Goal: Task Accomplishment & Management: Use online tool/utility

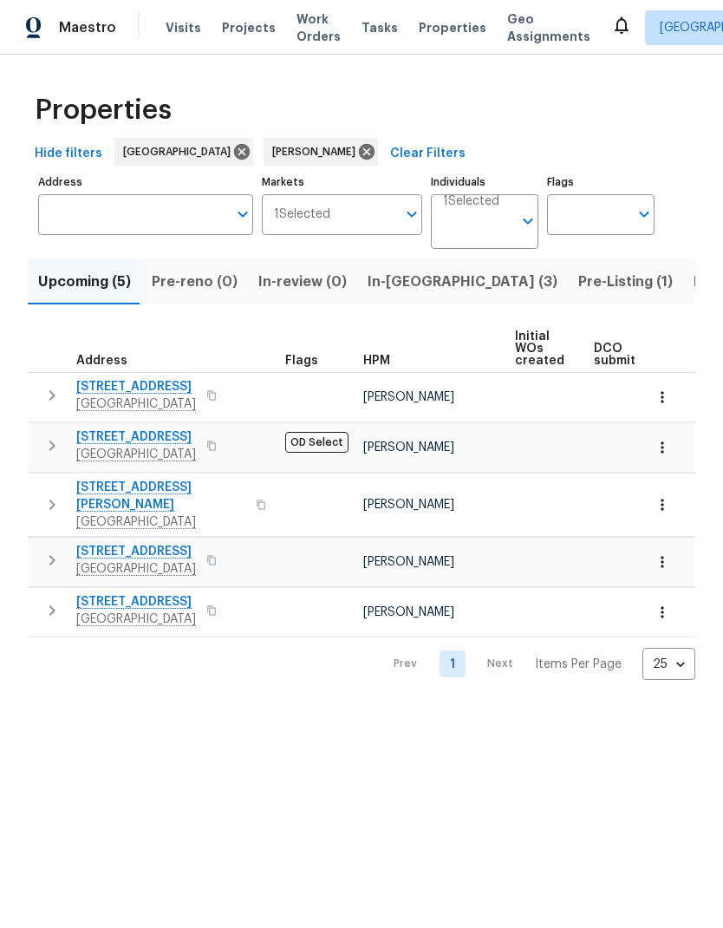
click at [694, 287] on span "Listed (7)" at bounding box center [726, 282] width 65 height 24
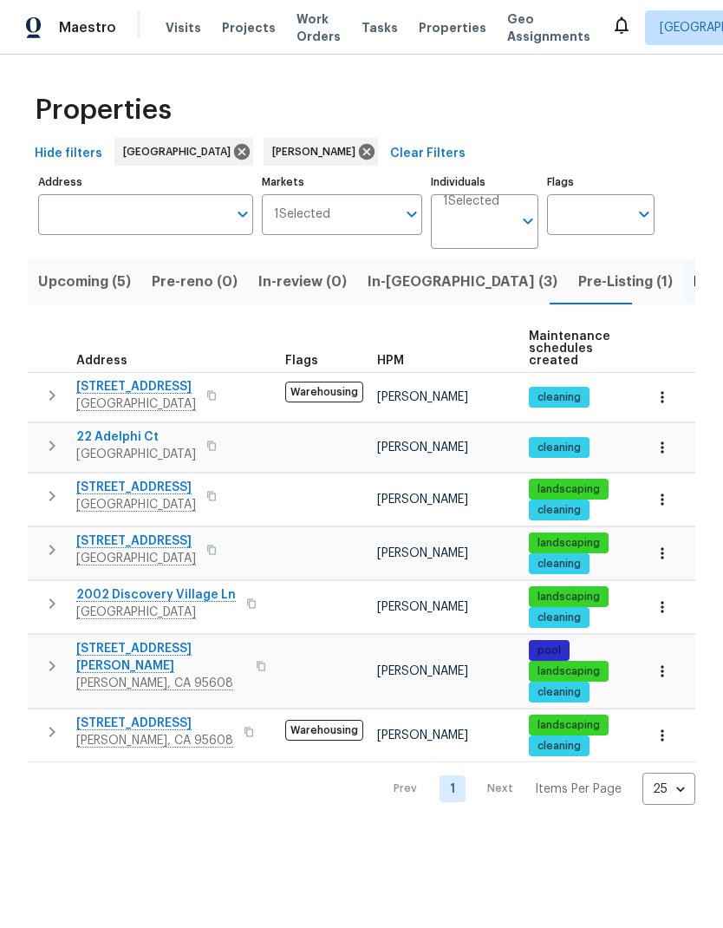
click at [217, 498] on icon "button" at bounding box center [211, 496] width 10 height 10
click at [222, 503] on button "button" at bounding box center [211, 496] width 21 height 24
click at [216, 500] on icon "button" at bounding box center [211, 497] width 9 height 10
click at [222, 498] on button "button" at bounding box center [211, 496] width 21 height 24
click at [415, 284] on span "In-reno (3)" at bounding box center [463, 282] width 190 height 24
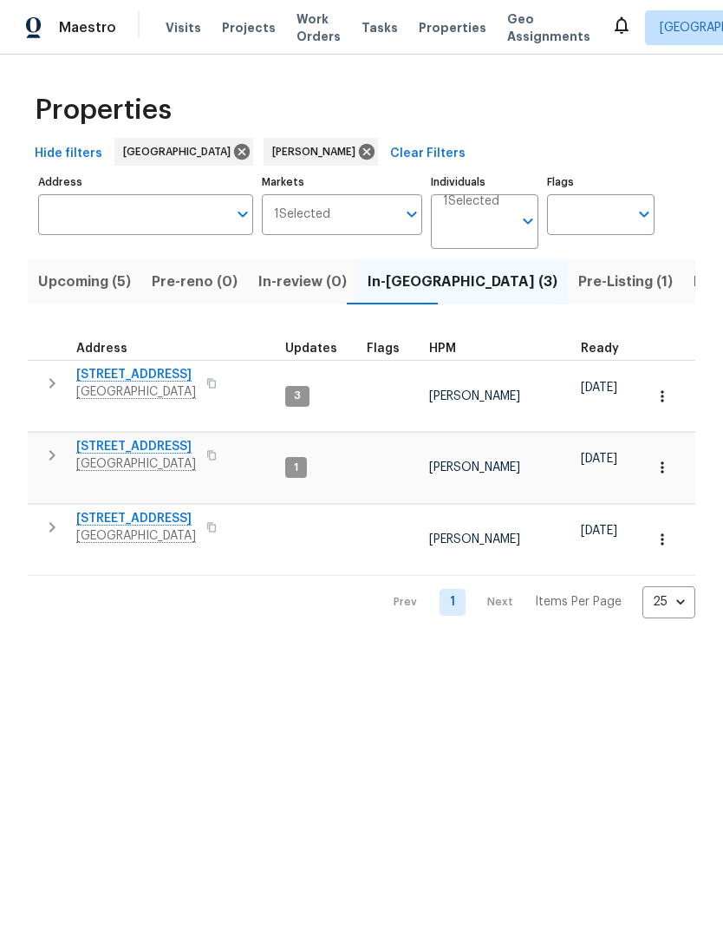
click at [579, 291] on span "Pre-Listing (1)" at bounding box center [626, 282] width 95 height 24
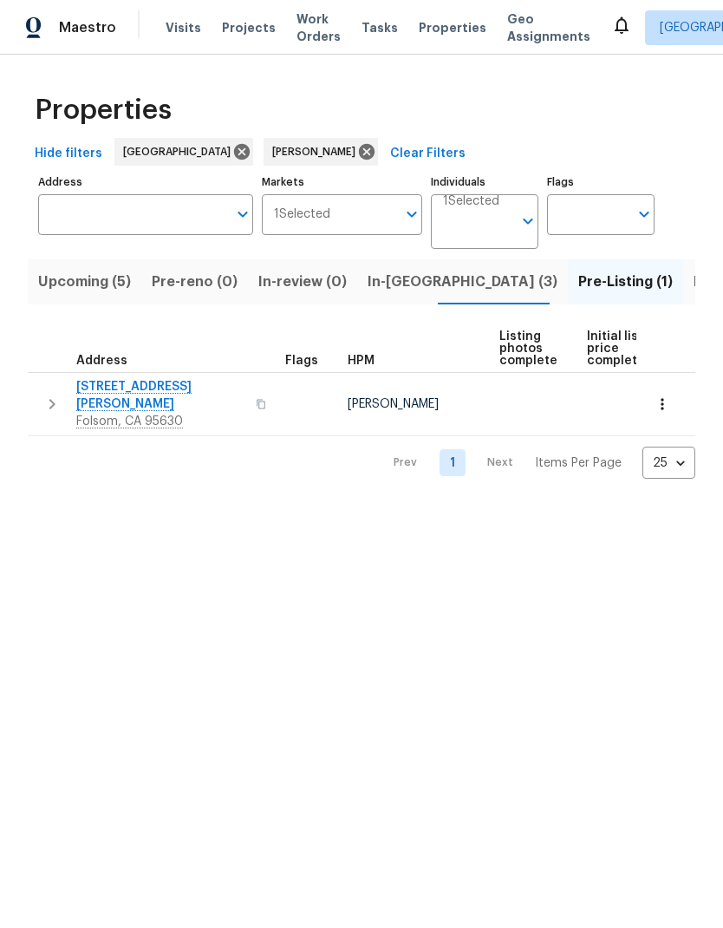
click at [409, 280] on span "In-reno (3)" at bounding box center [463, 282] width 190 height 24
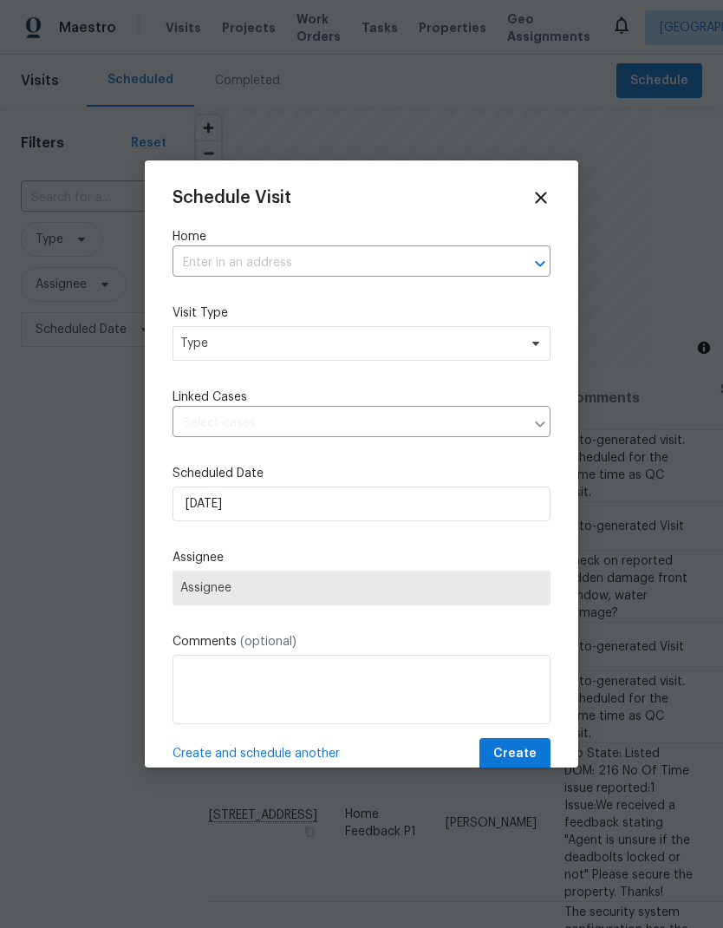
click at [319, 266] on input "text" at bounding box center [338, 263] width 330 height 27
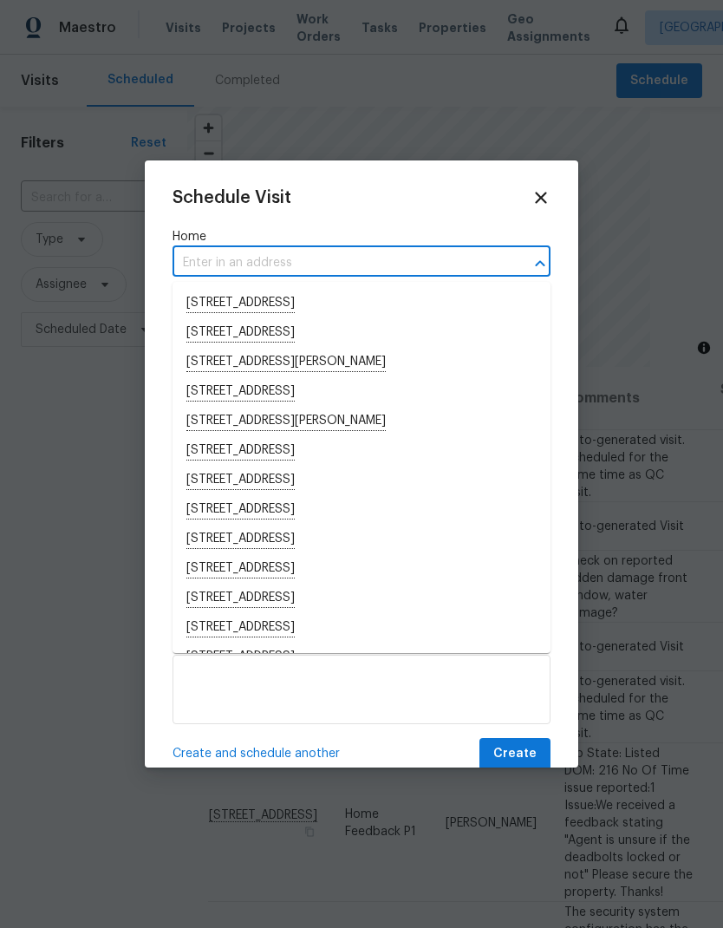
click at [273, 261] on input "text" at bounding box center [338, 263] width 330 height 27
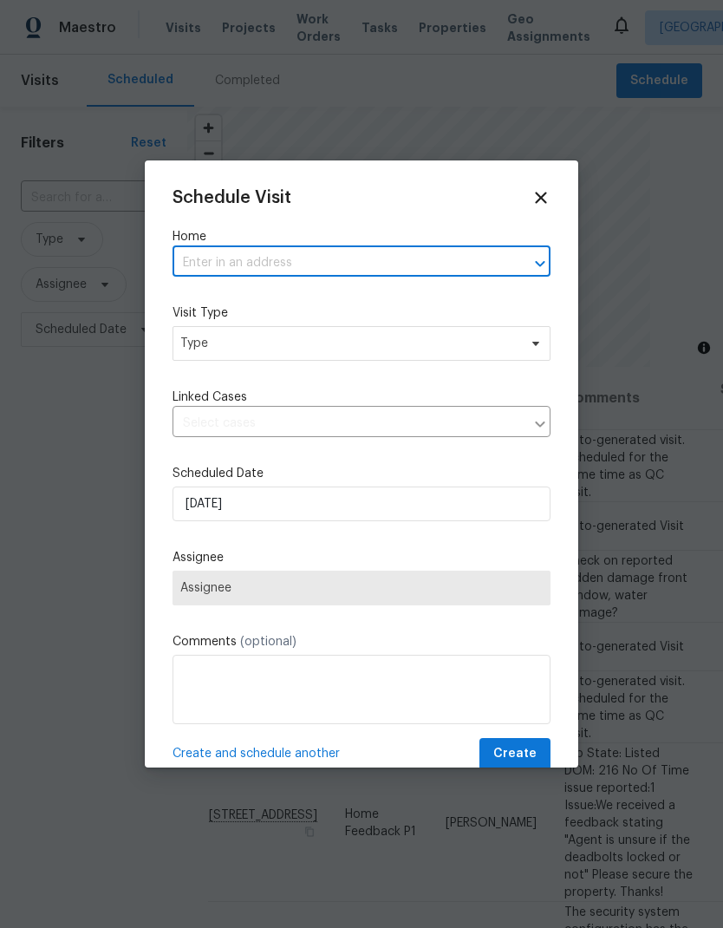
paste input "[STREET_ADDRESS]"
type input "[STREET_ADDRESS]"
click at [376, 301] on li "[STREET_ADDRESS]" at bounding box center [362, 303] width 378 height 29
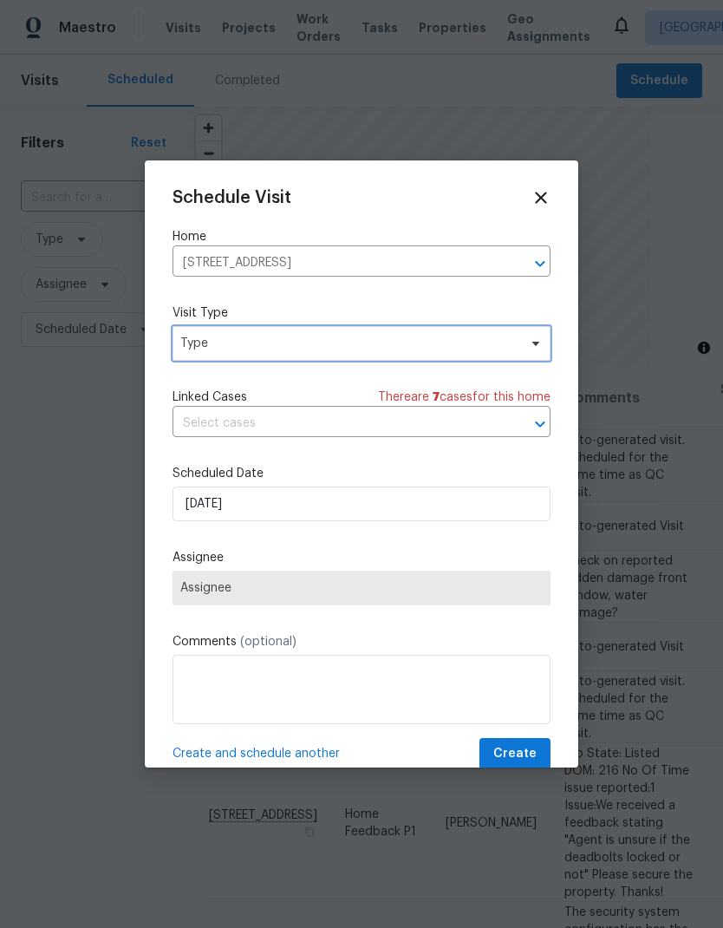
click at [361, 361] on span "Type" at bounding box center [362, 343] width 378 height 35
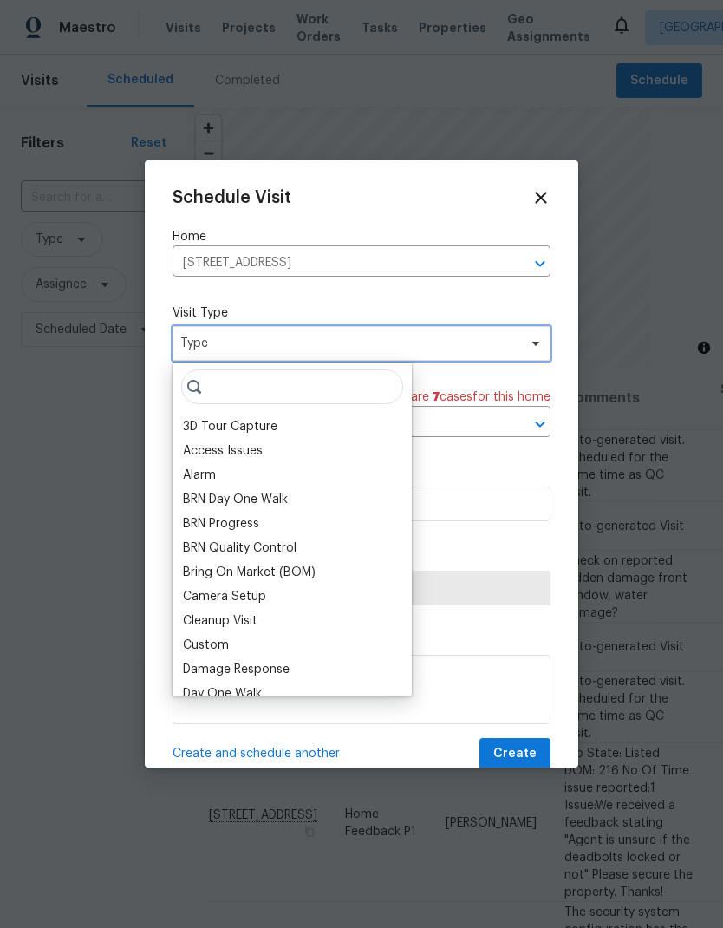
click at [383, 348] on span "Type" at bounding box center [348, 343] width 337 height 17
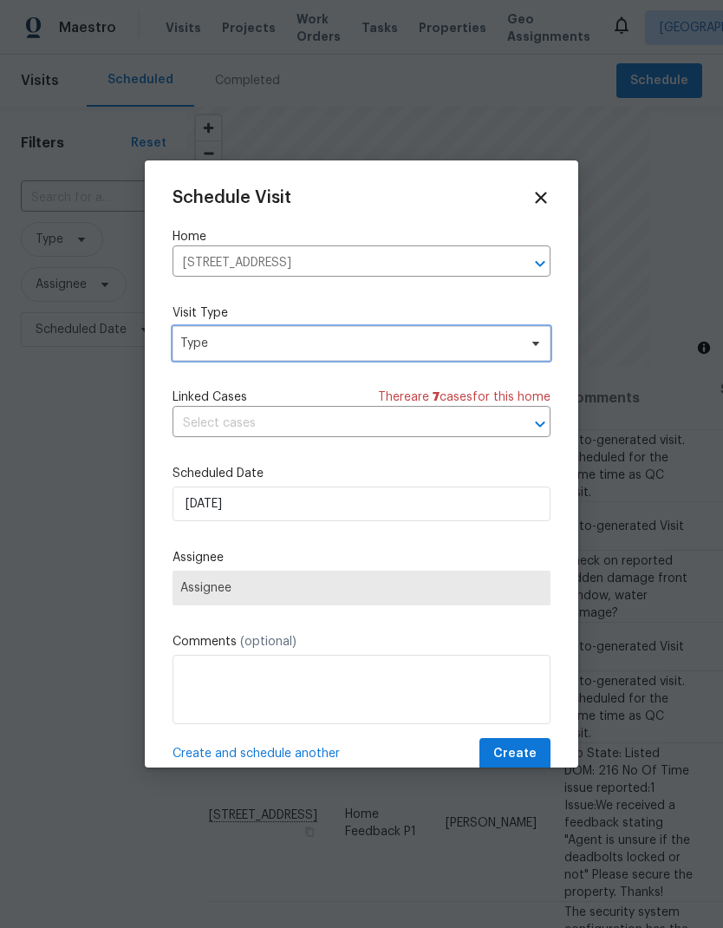
click at [366, 335] on span "Type" at bounding box center [362, 343] width 378 height 35
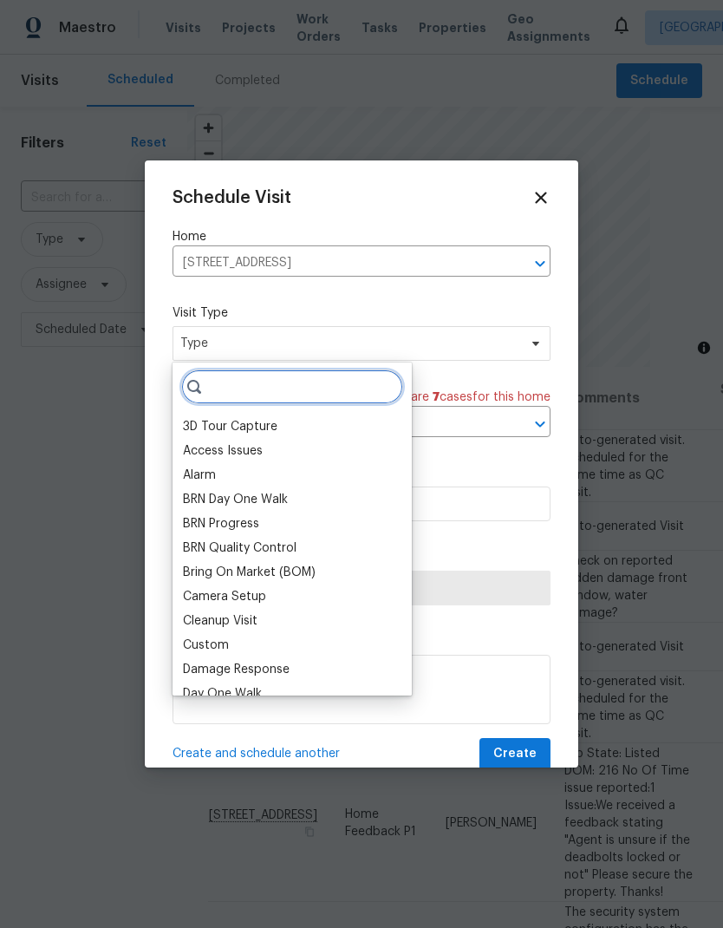
click at [333, 395] on input "search" at bounding box center [292, 386] width 222 height 35
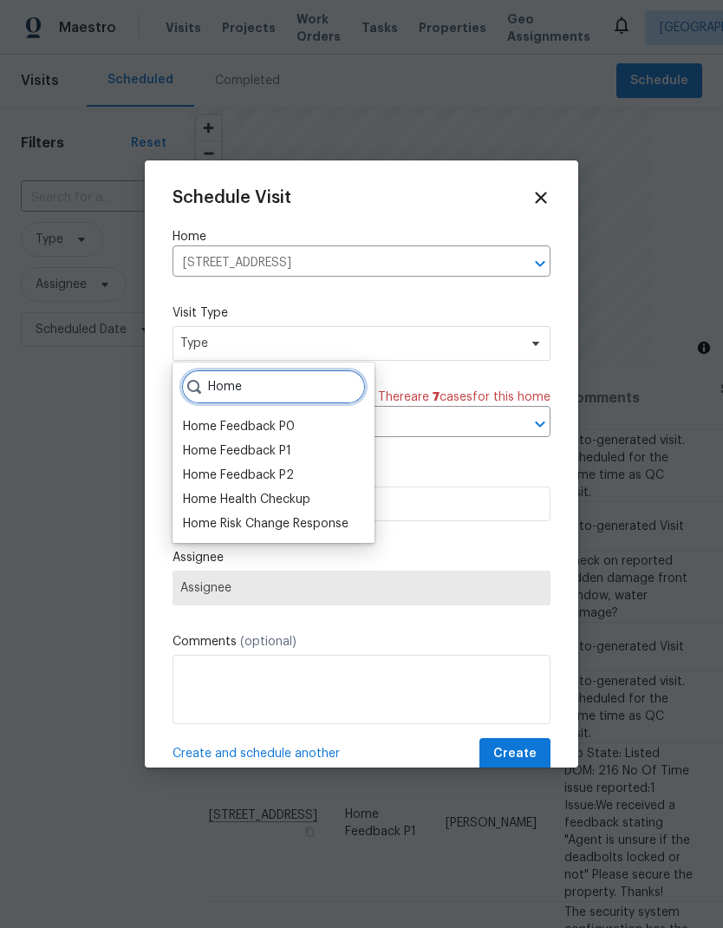
type input "Home"
click at [311, 494] on div "Home Health Checkup" at bounding box center [247, 499] width 128 height 17
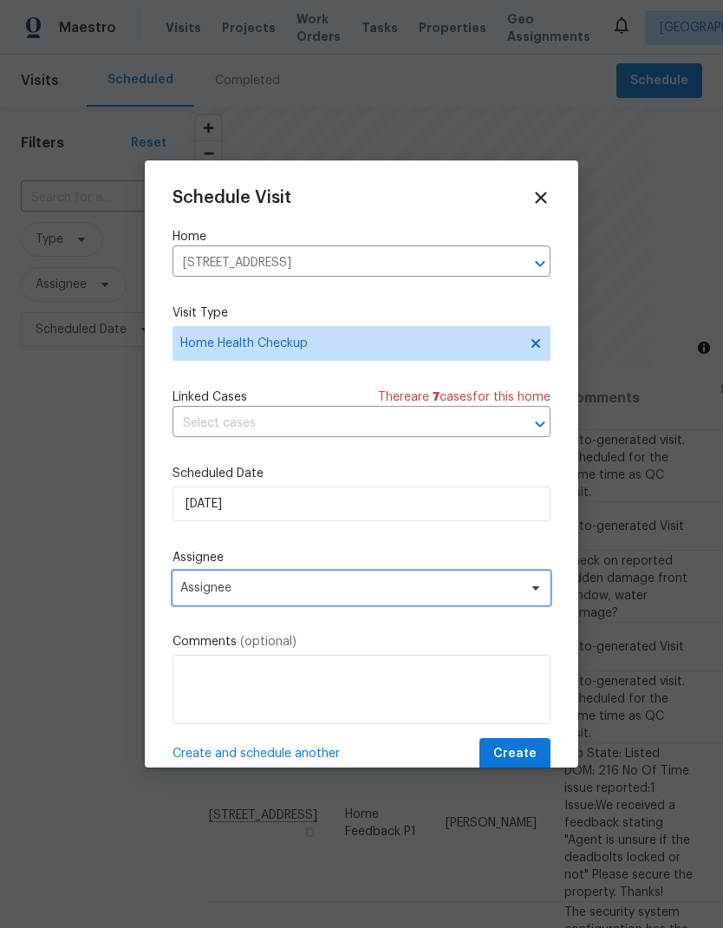
click at [392, 594] on span "Assignee" at bounding box center [350, 588] width 340 height 14
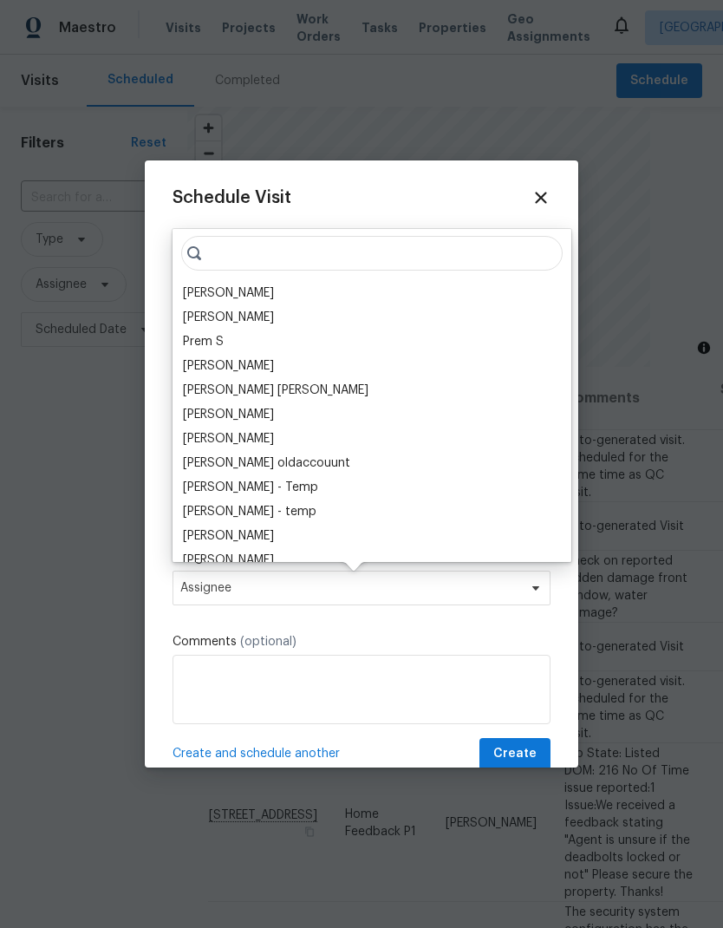
click at [244, 287] on div "[PERSON_NAME]" at bounding box center [228, 292] width 91 height 17
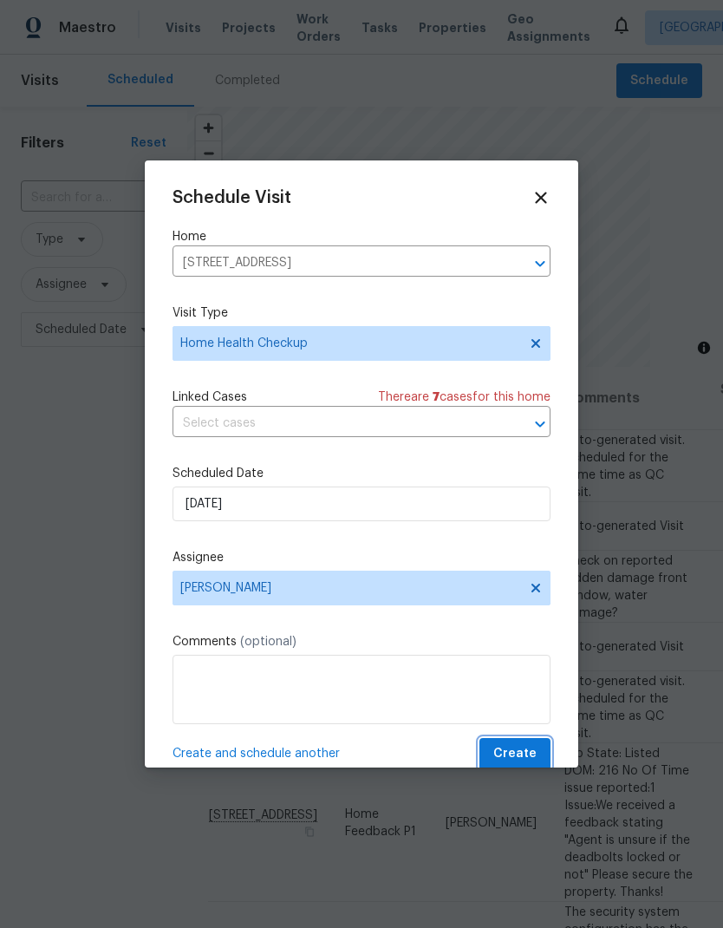
click at [531, 755] on span "Create" at bounding box center [515, 754] width 43 height 22
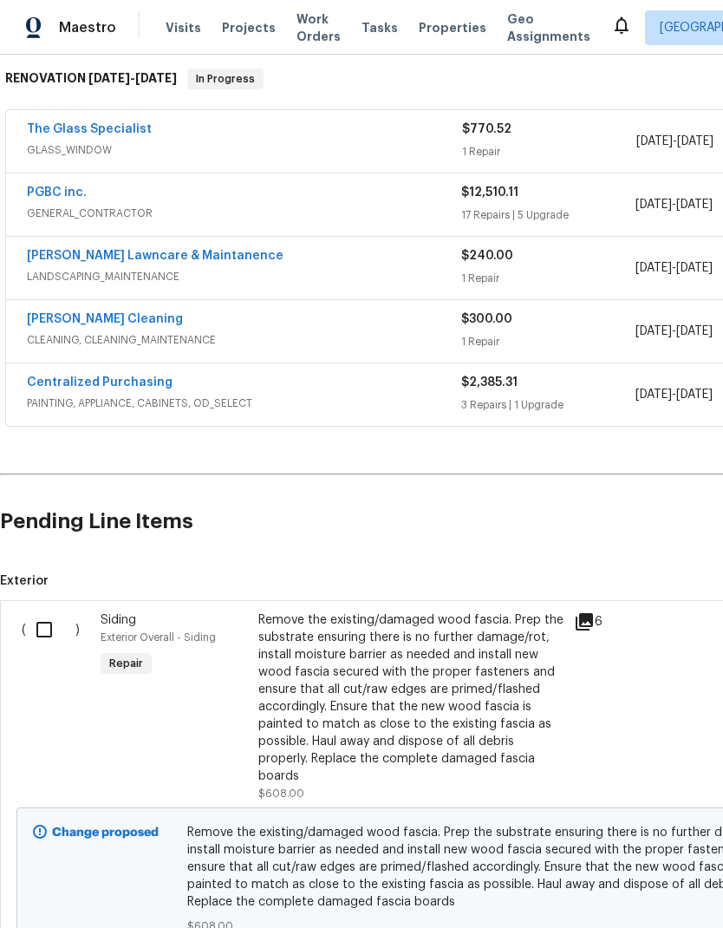
scroll to position [277, 0]
click at [51, 633] on input "checkbox" at bounding box center [50, 630] width 49 height 36
checkbox input "true"
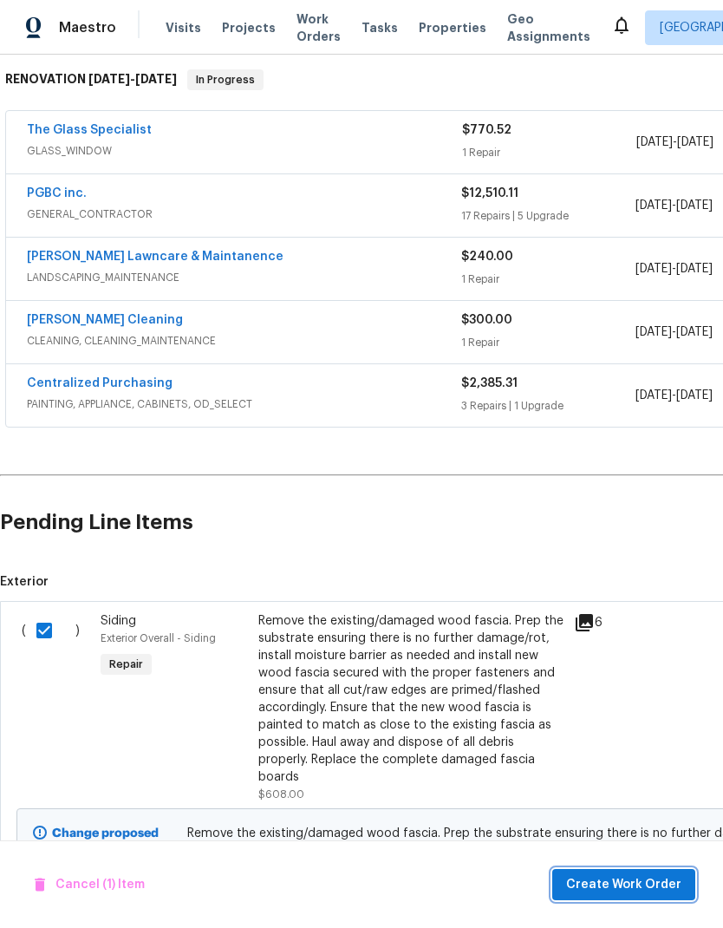
click at [640, 886] on span "Create Work Order" at bounding box center [623, 885] width 115 height 22
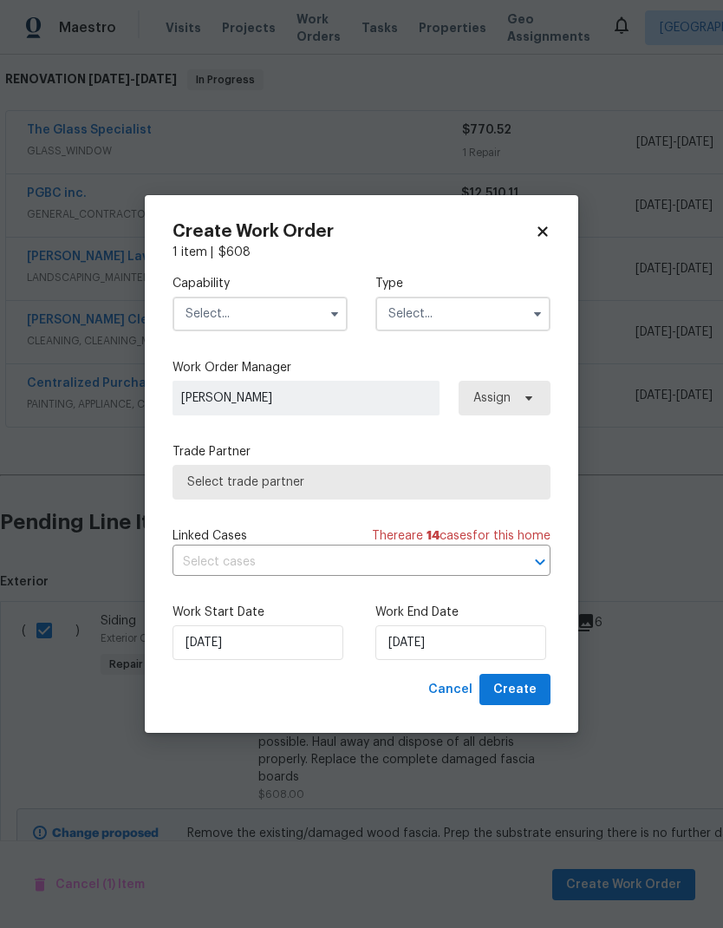
click at [320, 305] on input "text" at bounding box center [260, 314] width 175 height 35
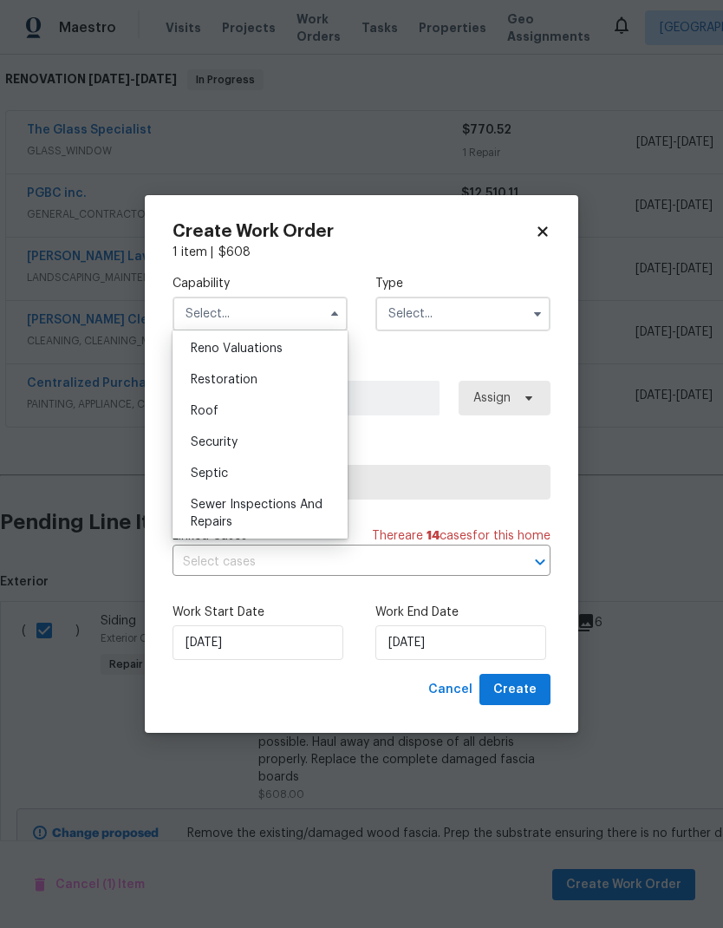
scroll to position [1717, 0]
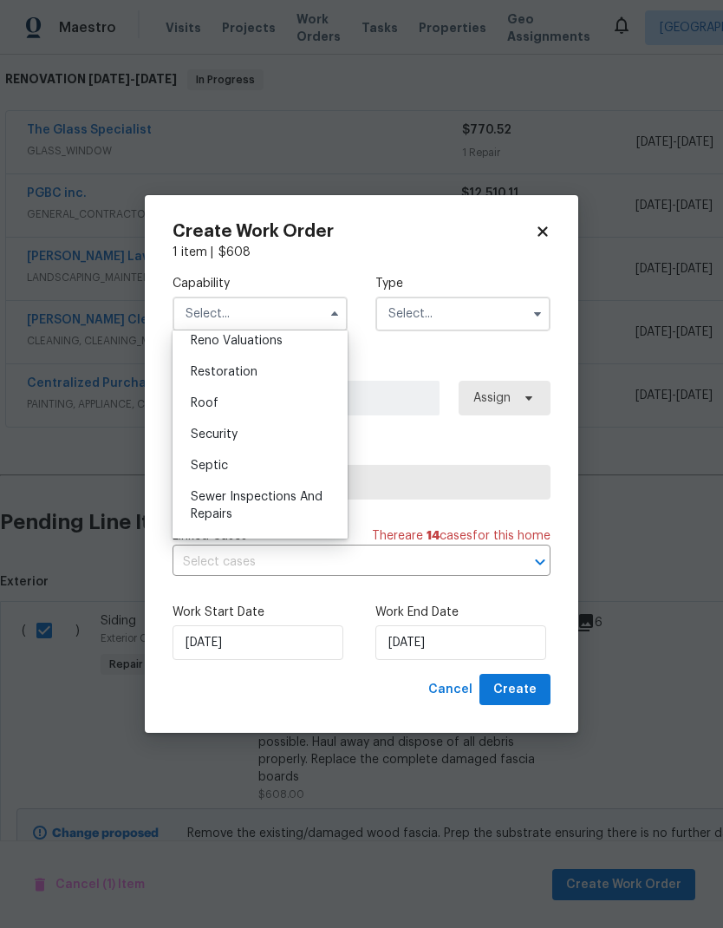
click at [264, 405] on div "Roof" at bounding box center [260, 403] width 167 height 31
type input "Roof"
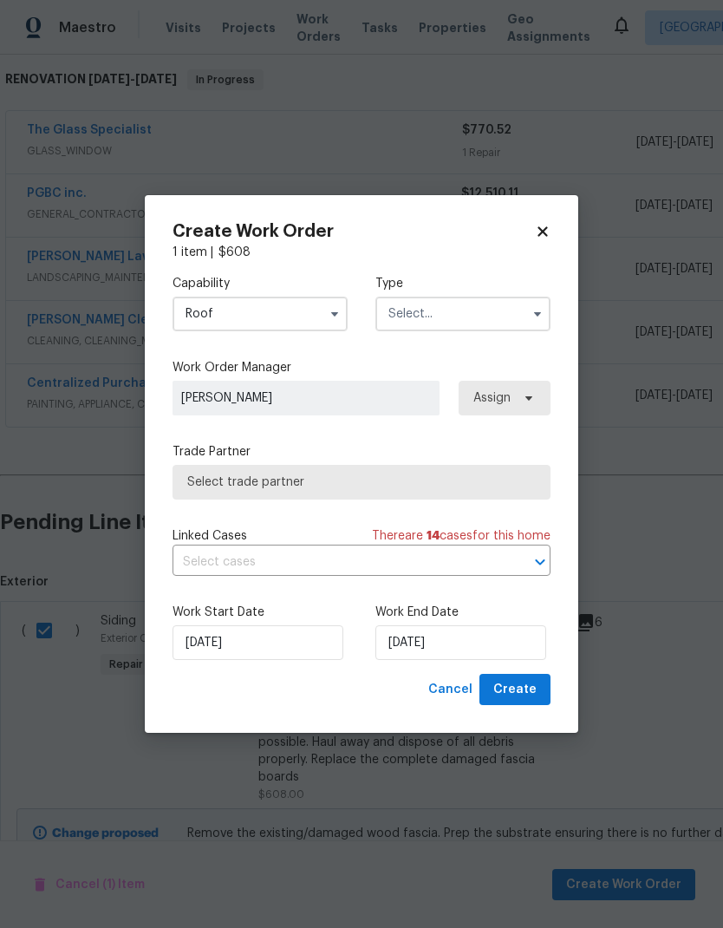
click at [478, 317] on input "text" at bounding box center [463, 314] width 175 height 35
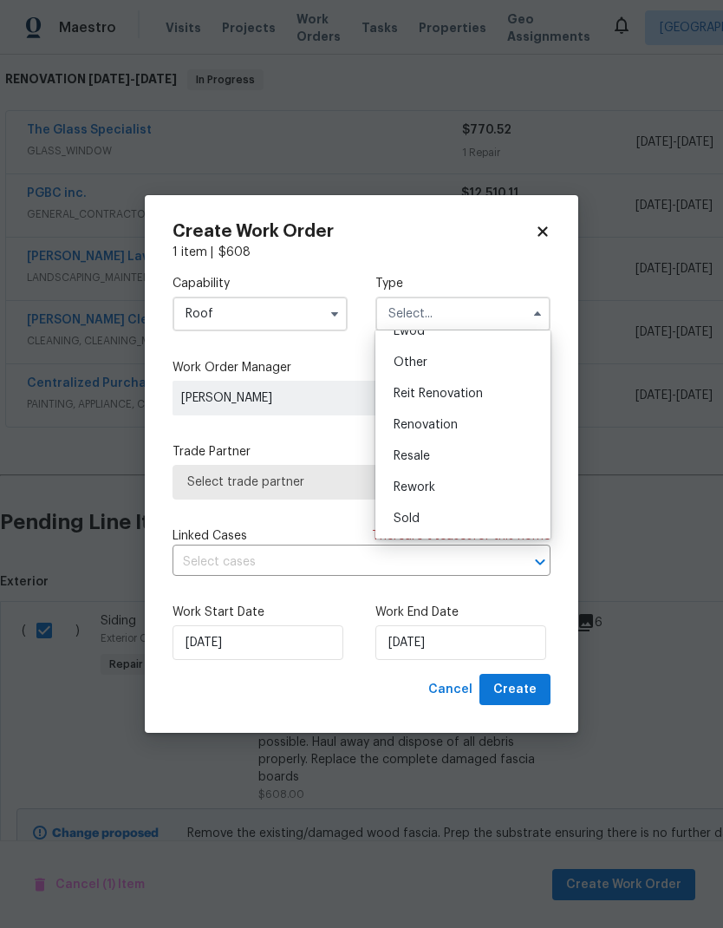
scroll to position [206, 0]
click at [461, 426] on div "Renovation" at bounding box center [463, 424] width 167 height 31
type input "Renovation"
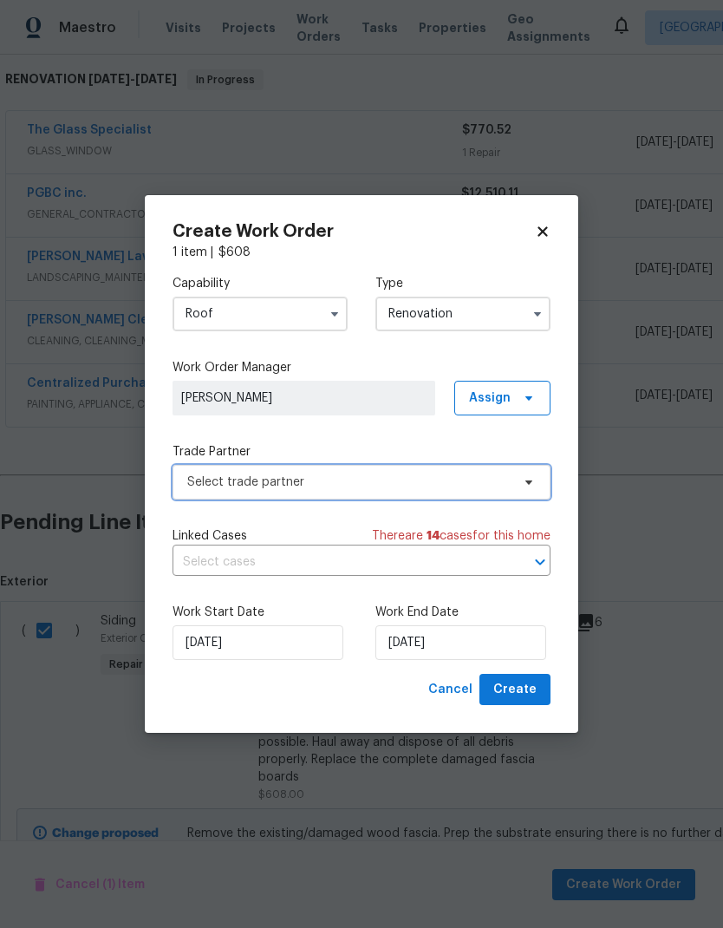
click at [405, 477] on span "Select trade partner" at bounding box center [349, 482] width 324 height 17
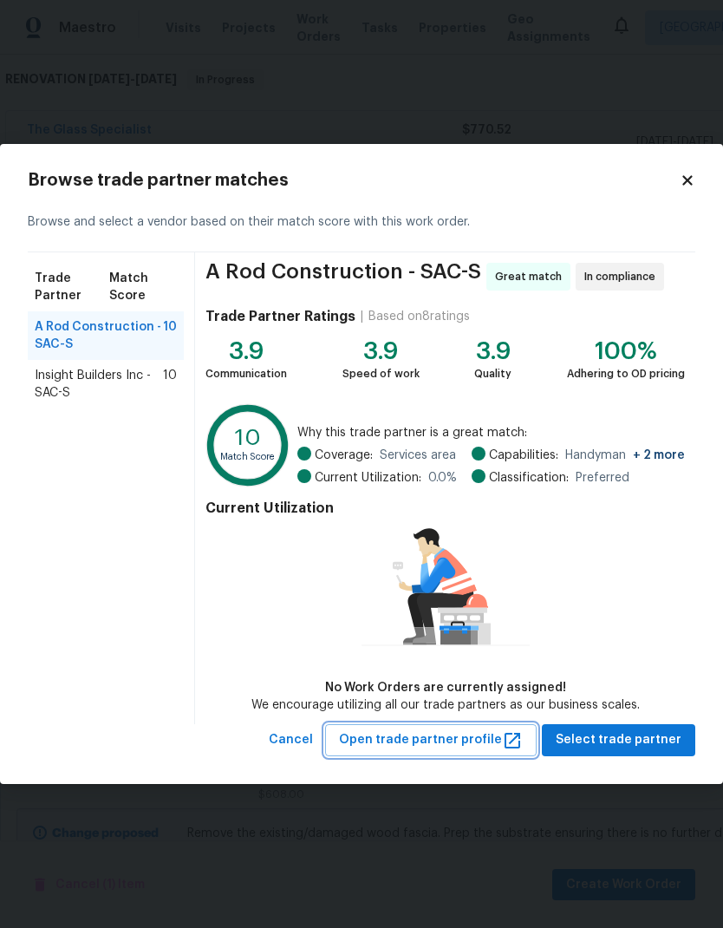
click at [520, 746] on icon "button" at bounding box center [513, 741] width 16 height 16
click at [690, 178] on icon at bounding box center [688, 181] width 10 height 10
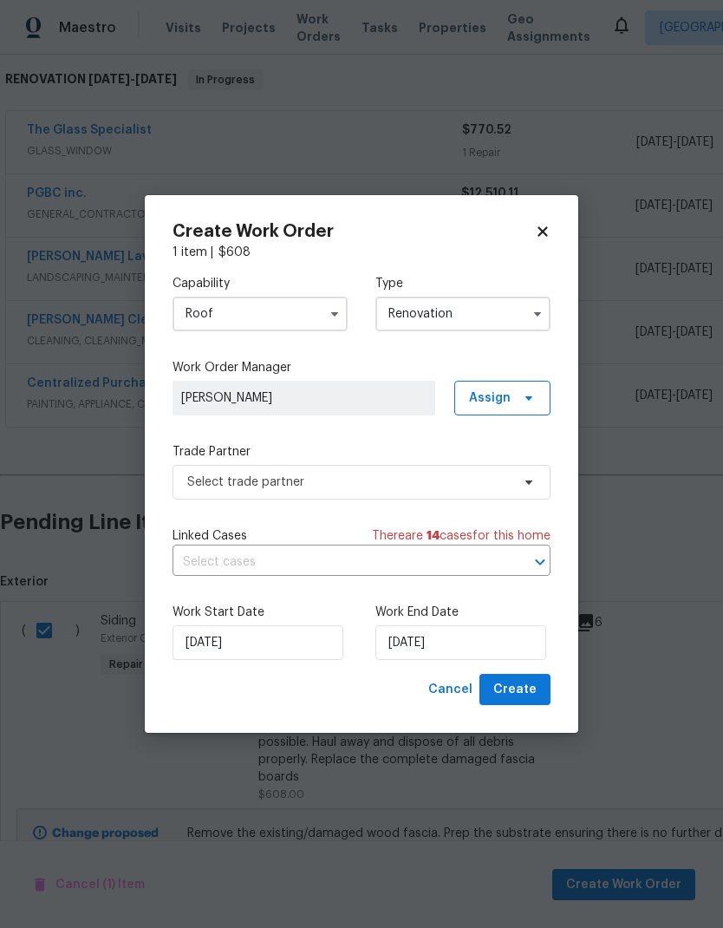
click at [307, 317] on input "Roof" at bounding box center [260, 314] width 175 height 35
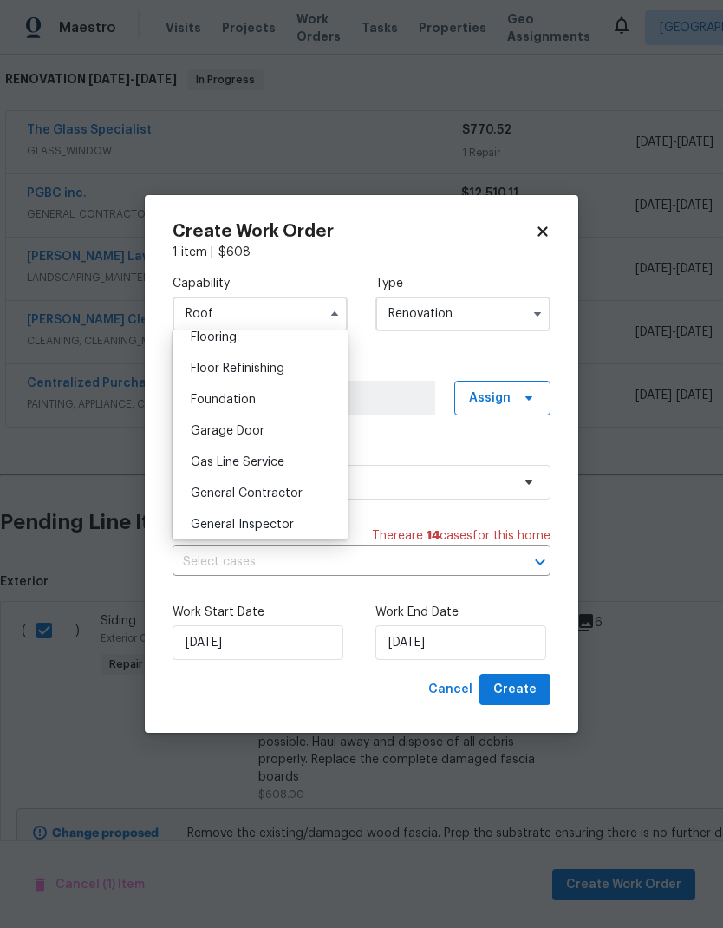
scroll to position [688, 0]
click at [292, 490] on span "General Contractor" at bounding box center [247, 492] width 112 height 12
type input "General Contractor"
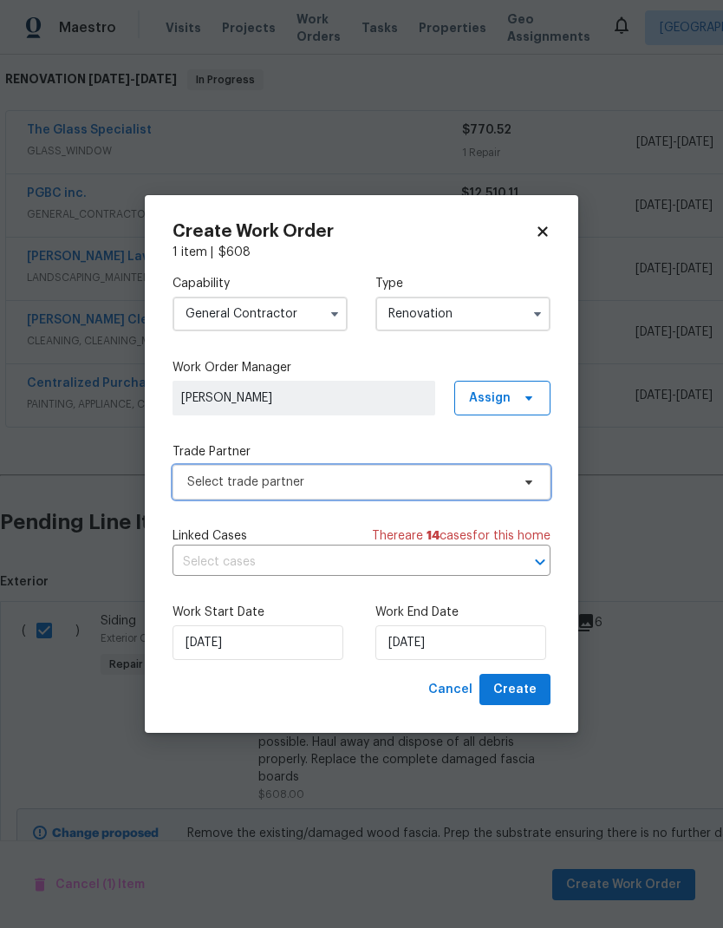
click at [343, 476] on span "Select trade partner" at bounding box center [349, 482] width 324 height 17
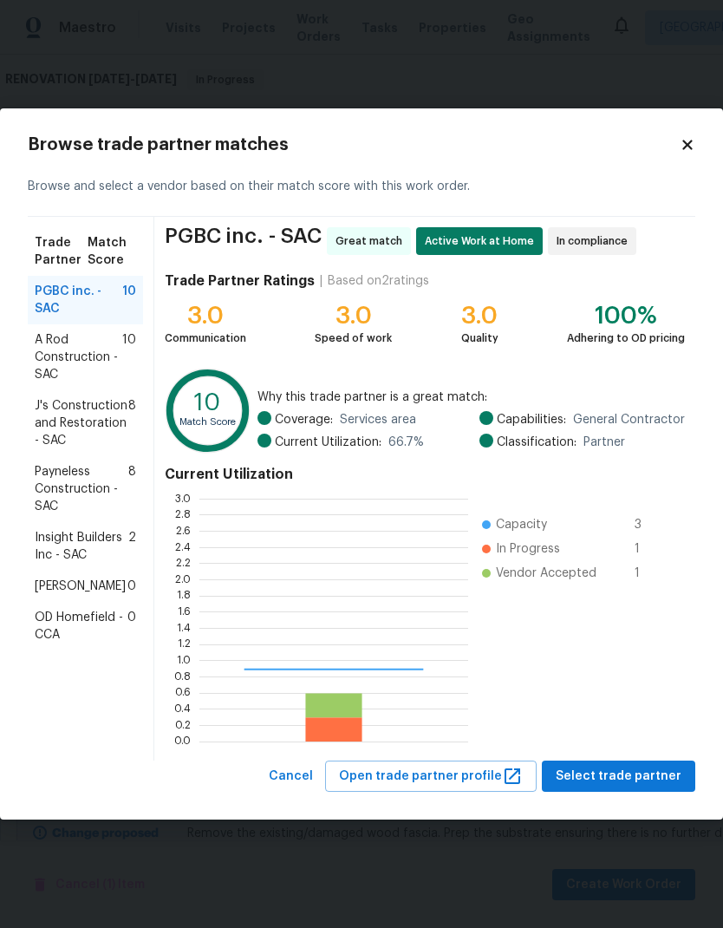
scroll to position [243, 269]
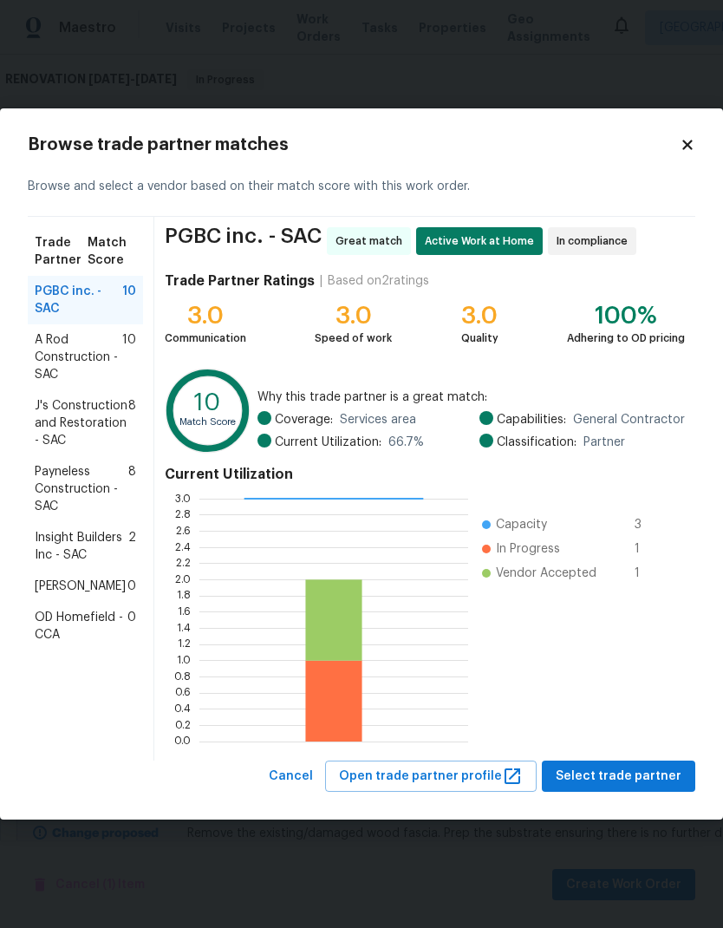
click at [107, 550] on span "Insight Builders Inc - SAC" at bounding box center [82, 546] width 94 height 35
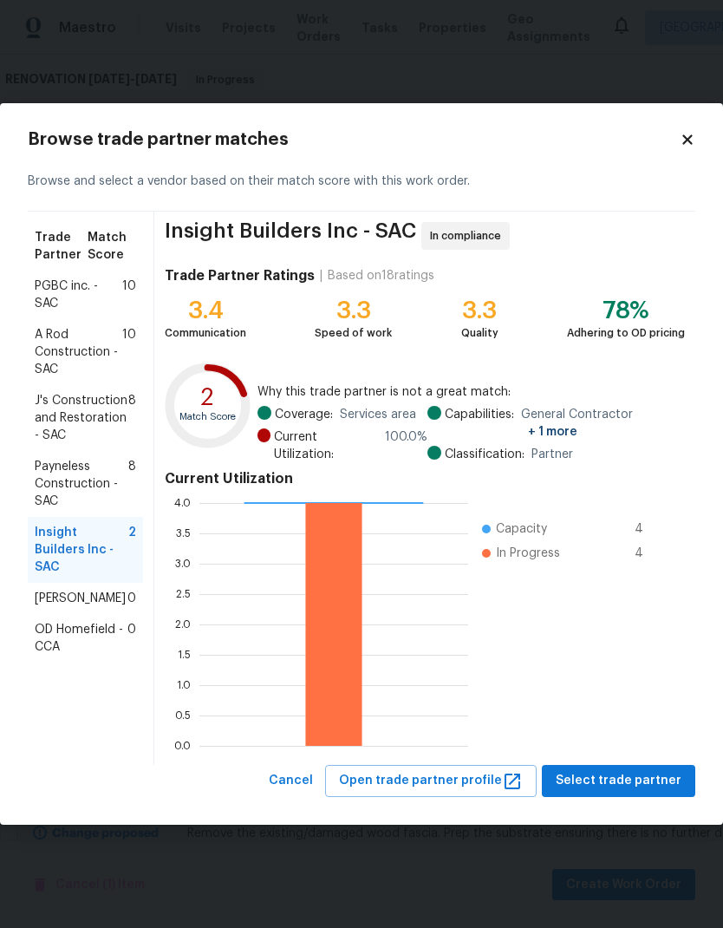
click at [105, 472] on span "Payneless Construction - SAC" at bounding box center [82, 484] width 94 height 52
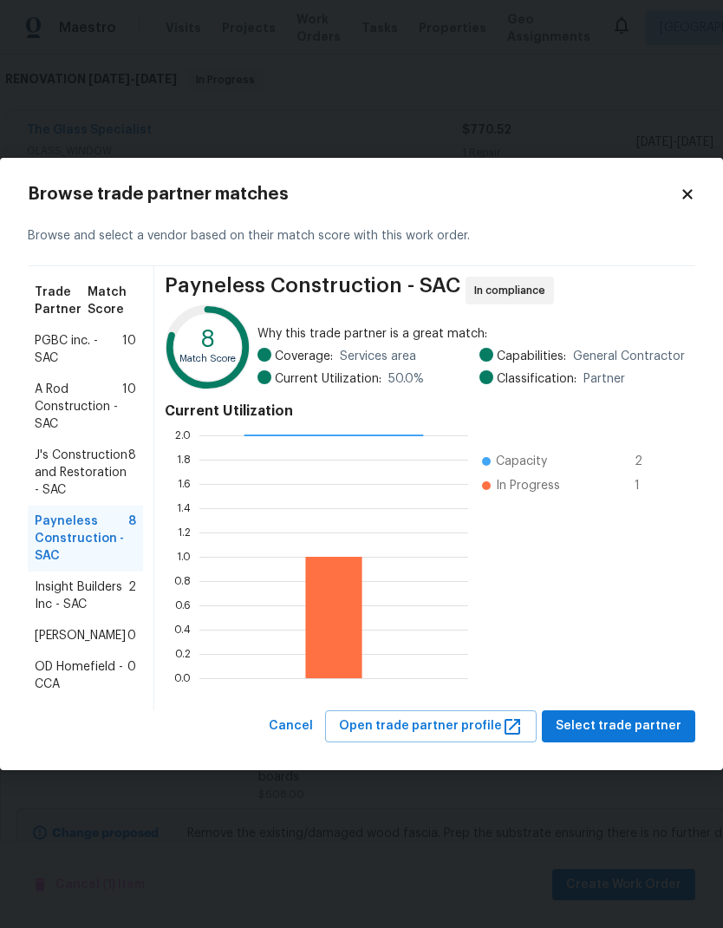
click at [107, 461] on span "J's Construction and Restoration - SAC" at bounding box center [82, 473] width 94 height 52
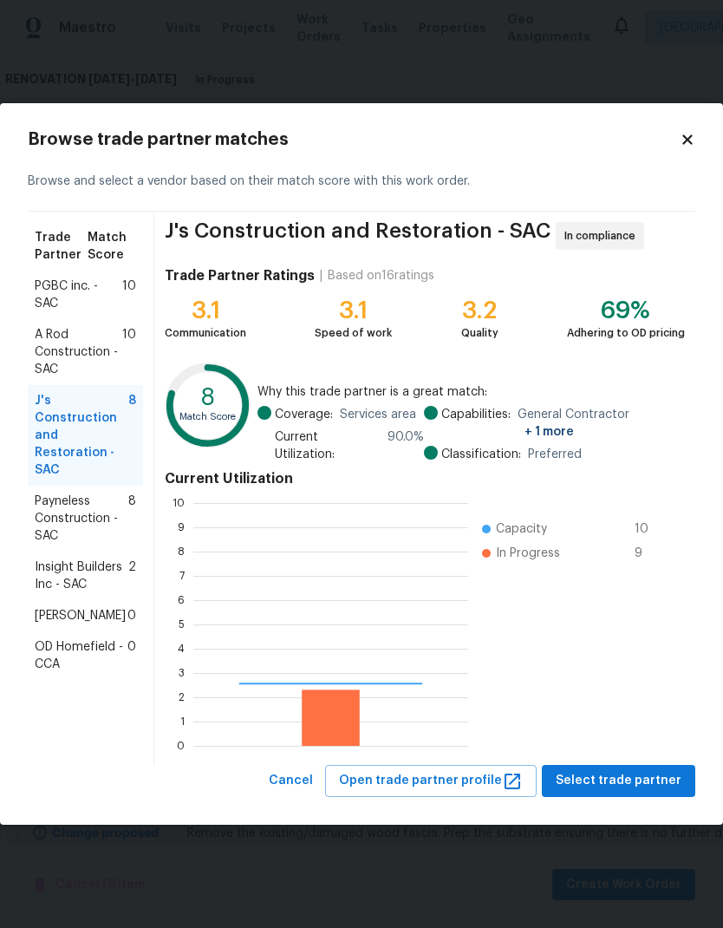
scroll to position [243, 275]
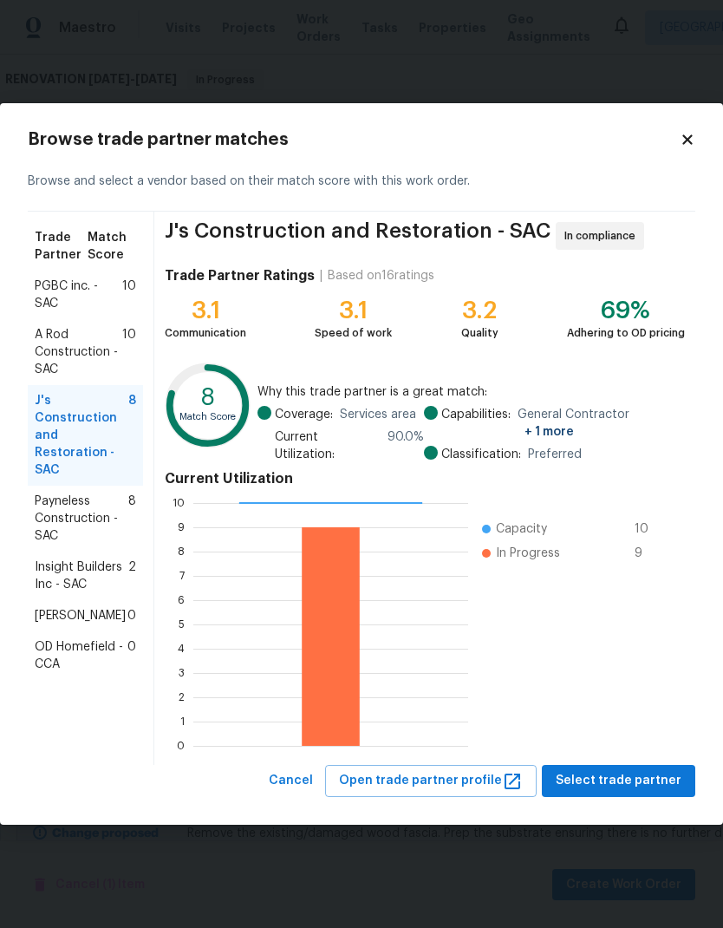
click at [94, 359] on span "A Rod Construction - SAC" at bounding box center [79, 352] width 88 height 52
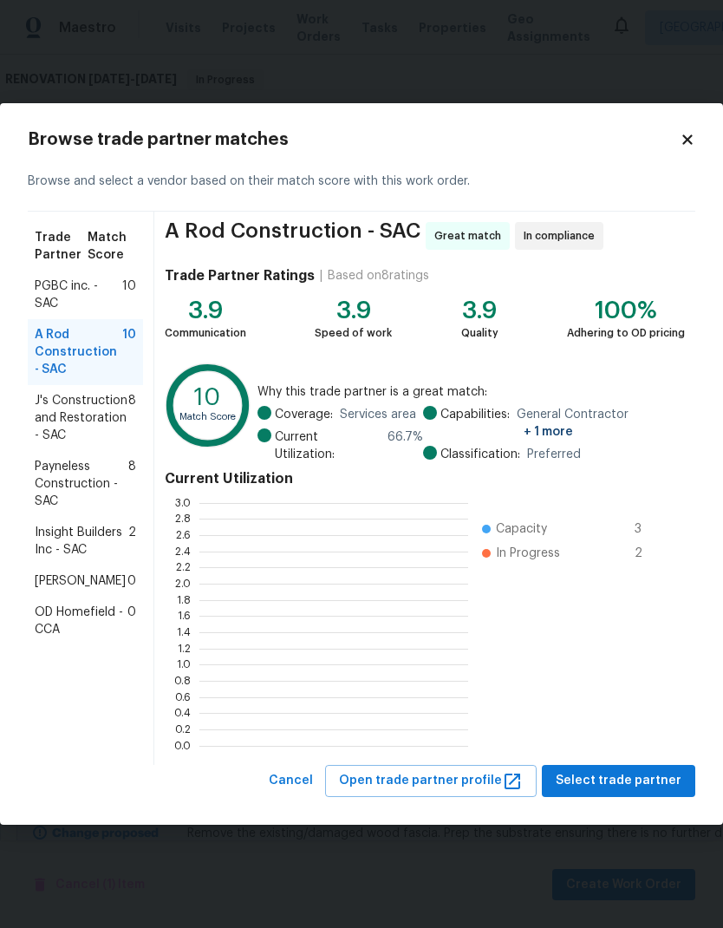
scroll to position [243, 269]
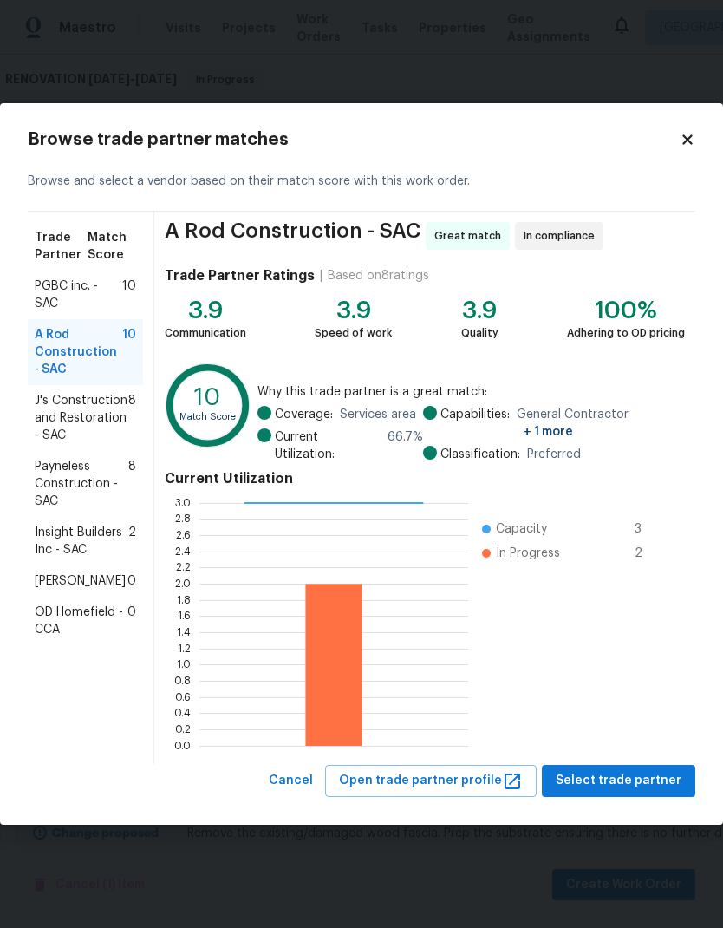
click at [102, 299] on span "PGBC inc. - SAC" at bounding box center [79, 295] width 88 height 35
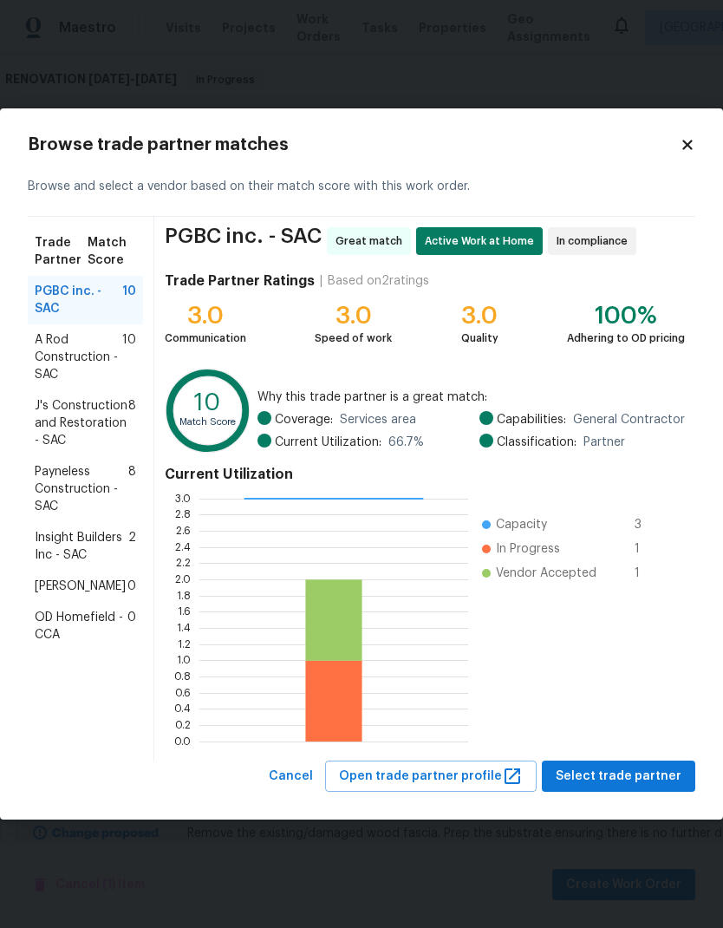
click at [693, 145] on icon at bounding box center [688, 145] width 16 height 16
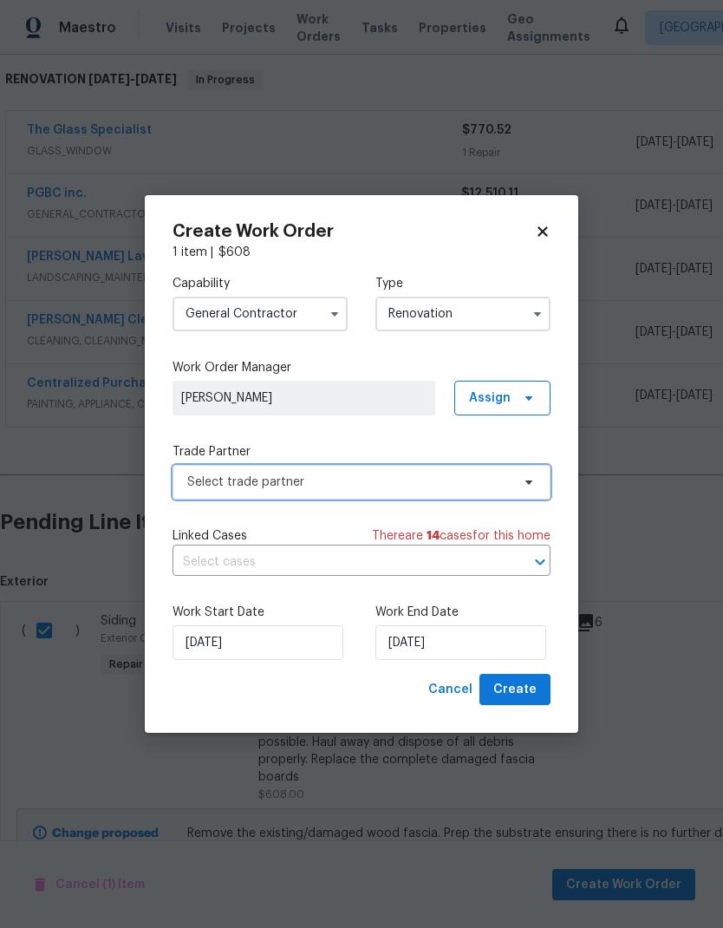
checkbox input "false"
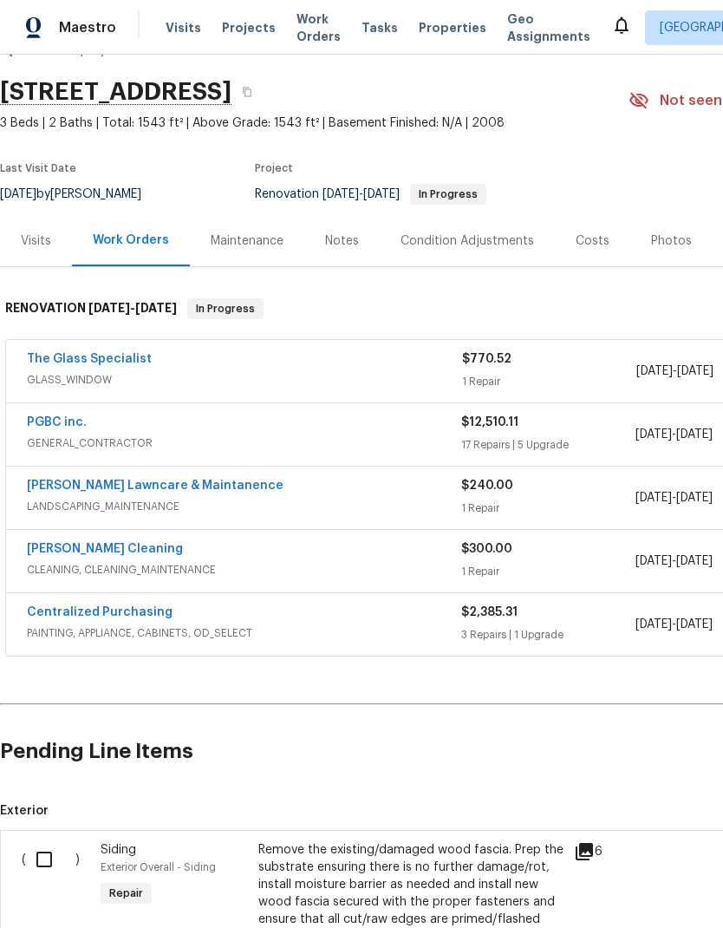
scroll to position [48, 0]
click at [108, 353] on link "The Glass Specialist" at bounding box center [89, 359] width 125 height 12
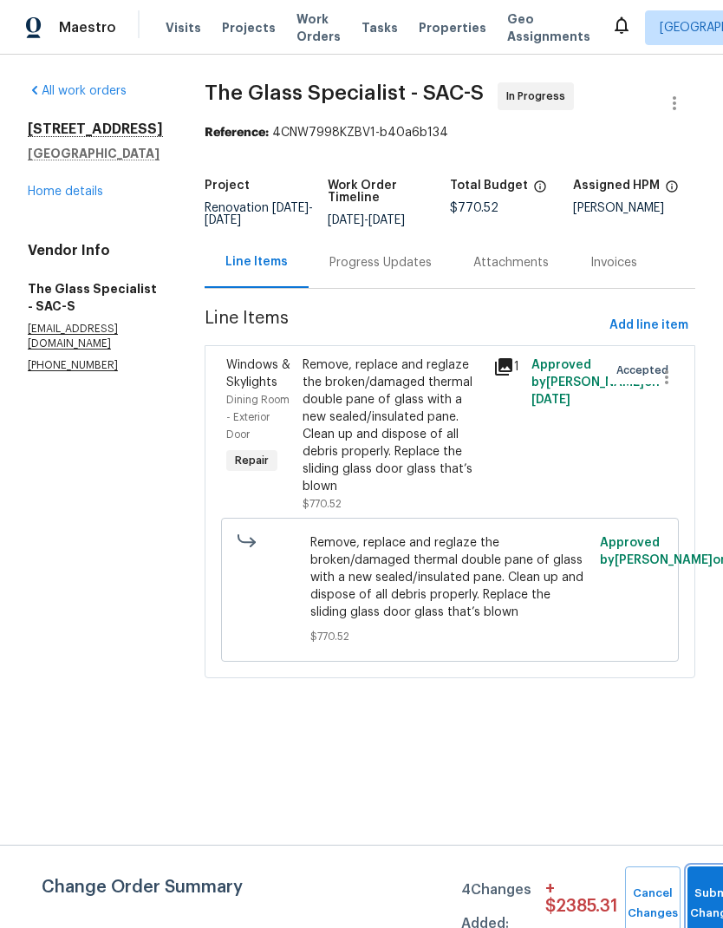
click at [701, 900] on button "Submit Changes" at bounding box center [716, 903] width 56 height 75
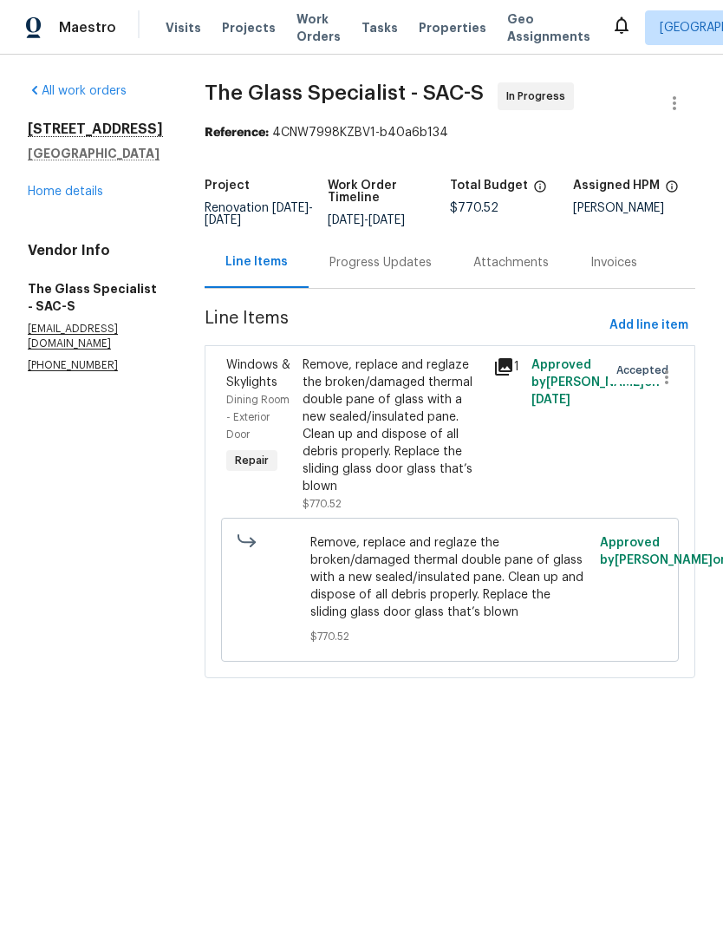
click at [405, 271] on div "Progress Updates" at bounding box center [381, 262] width 102 height 17
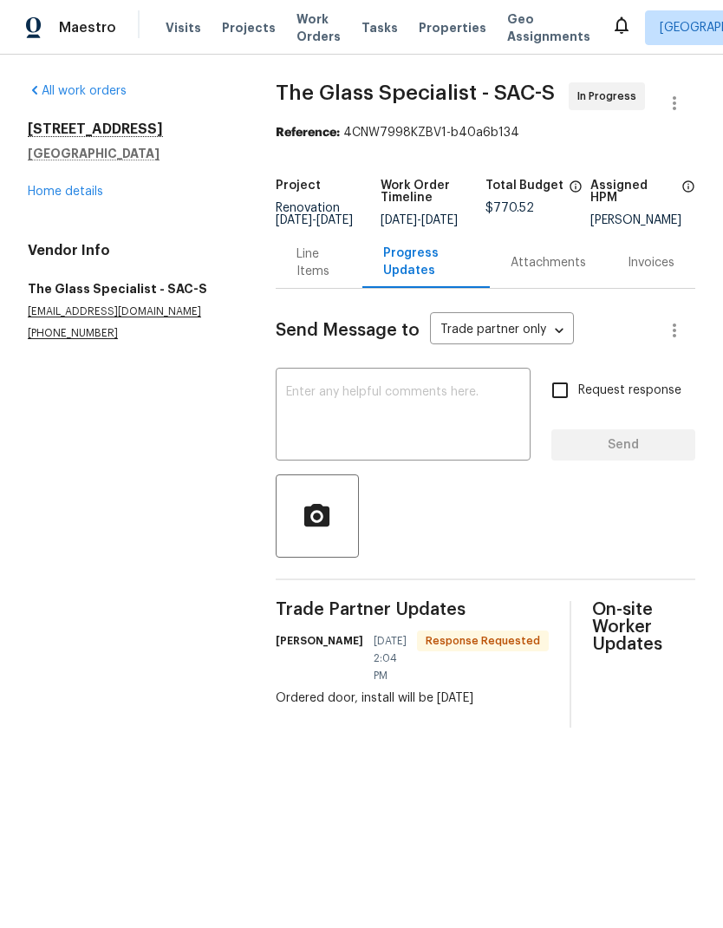
click at [76, 196] on link "Home details" at bounding box center [65, 192] width 75 height 12
